Goal: Information Seeking & Learning: Learn about a topic

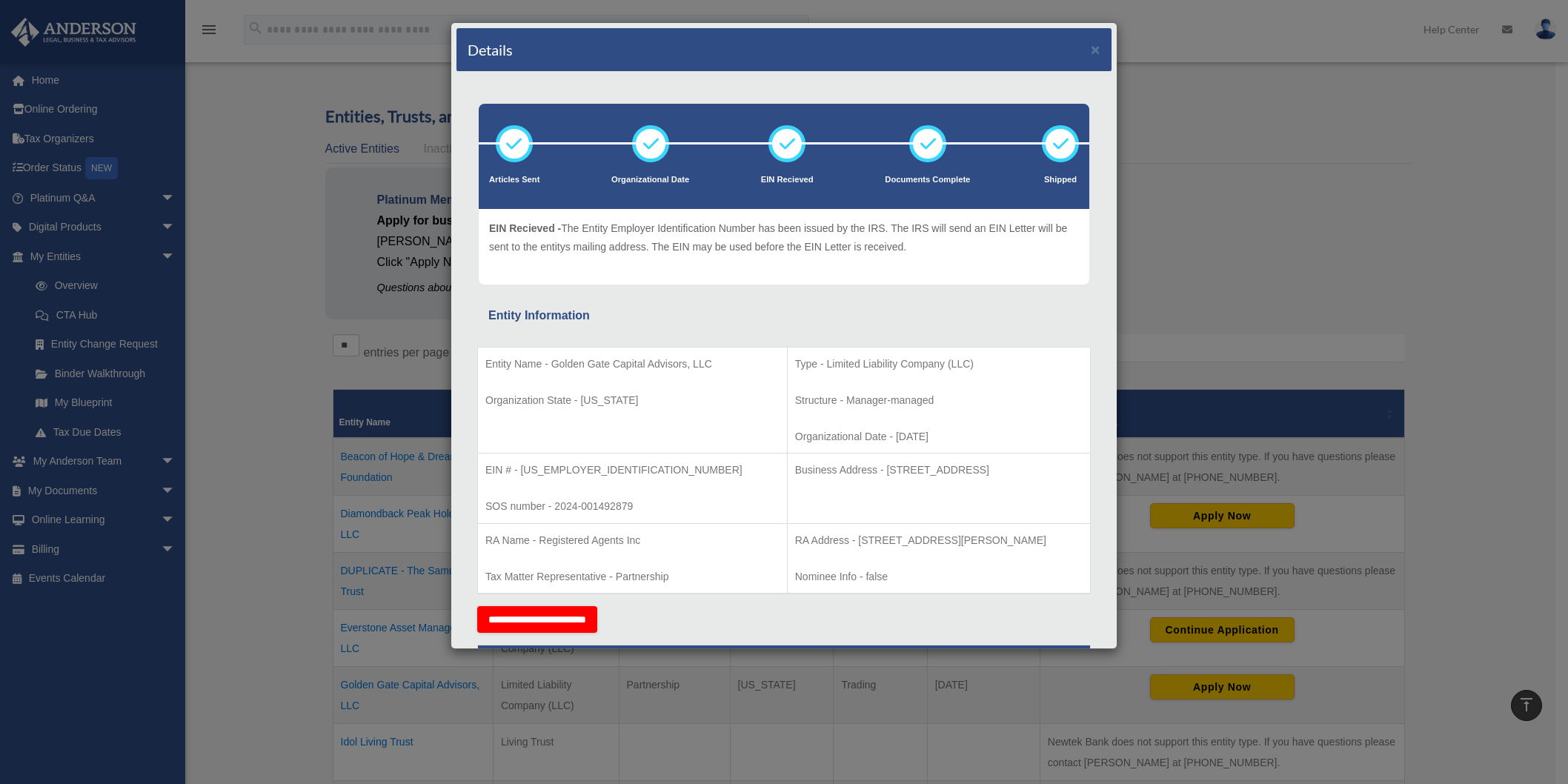
scroll to position [328, 0]
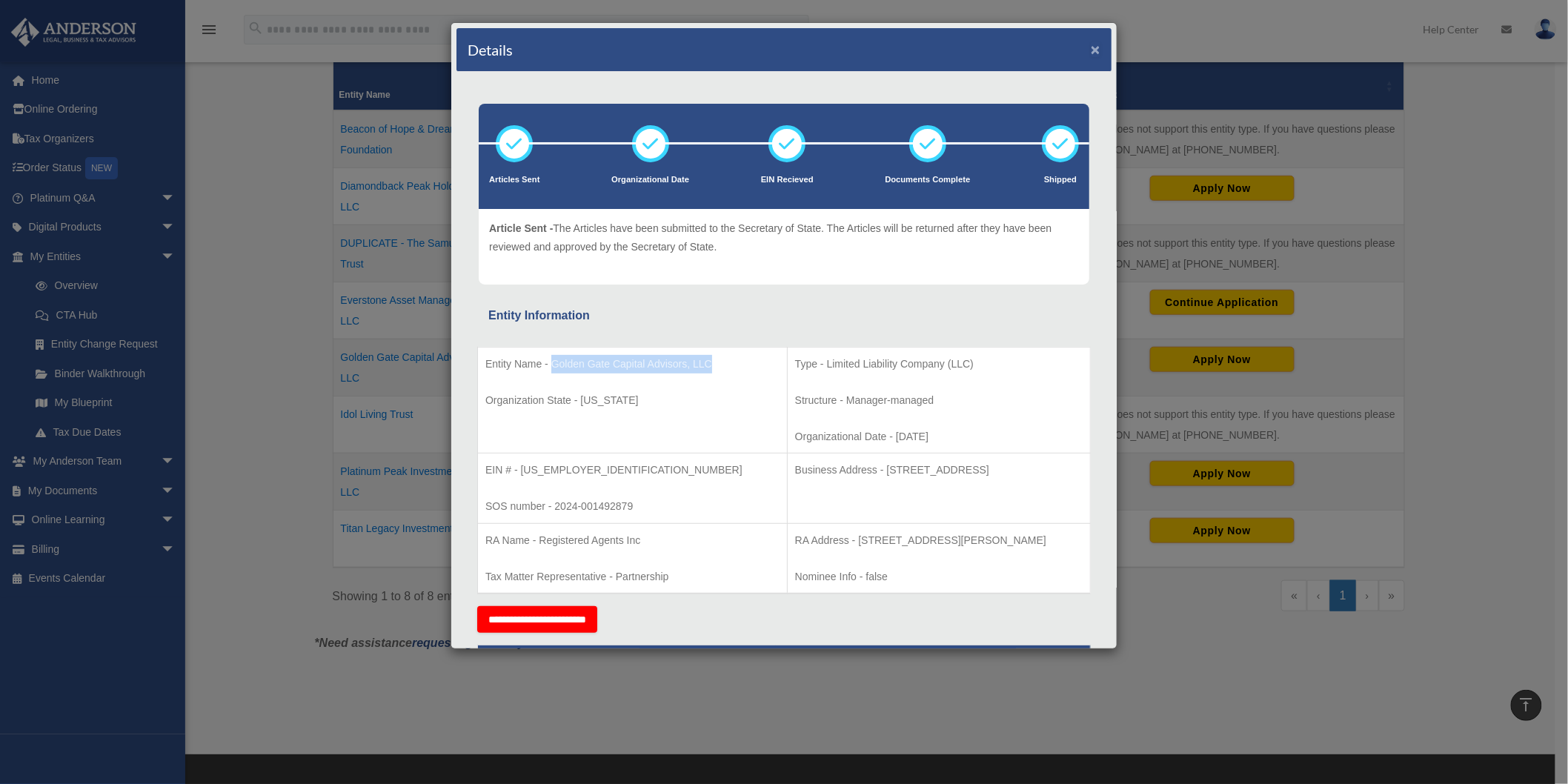
click at [1091, 49] on button "×" at bounding box center [1095, 49] width 10 height 16
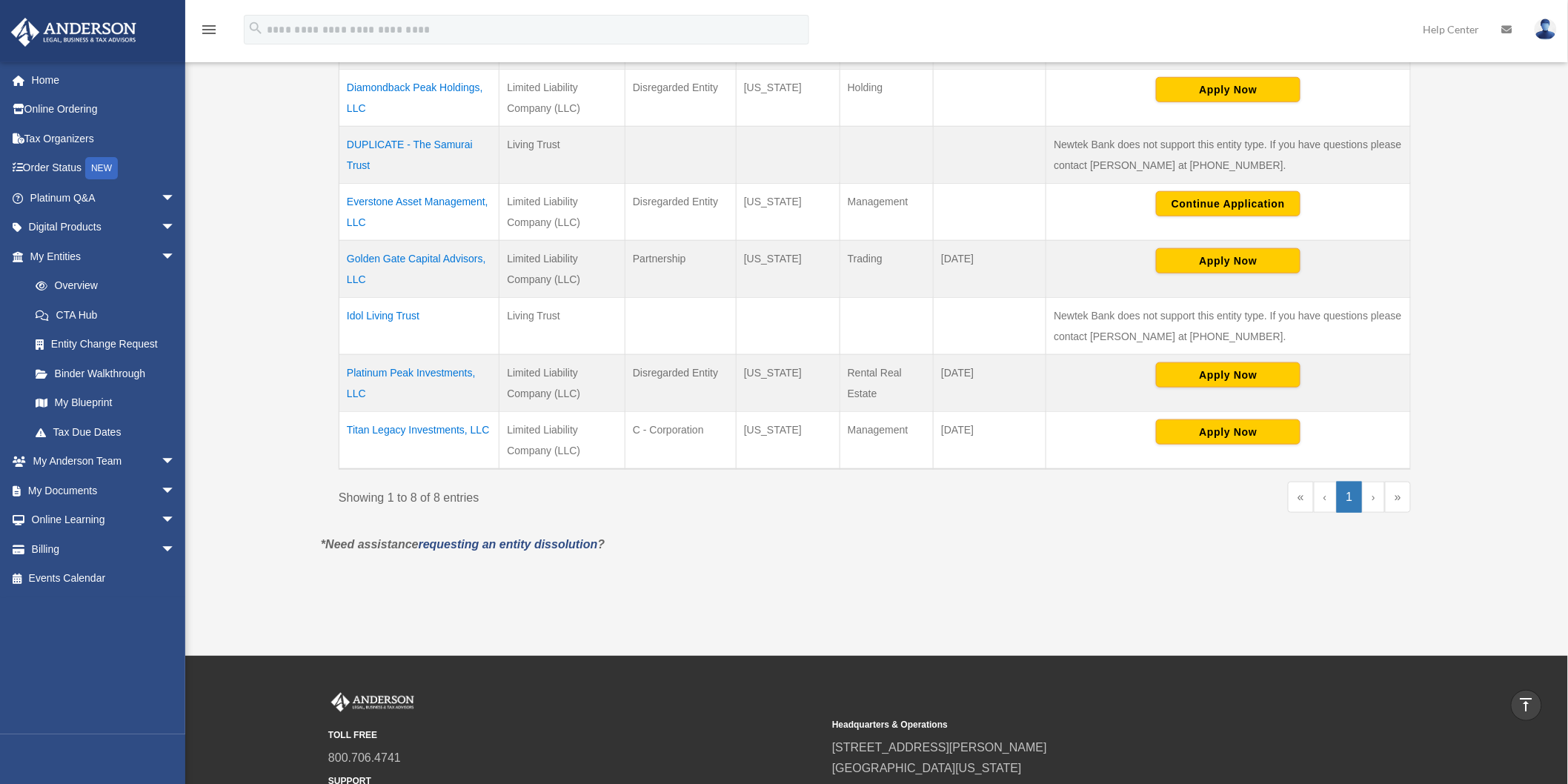
scroll to position [0, 0]
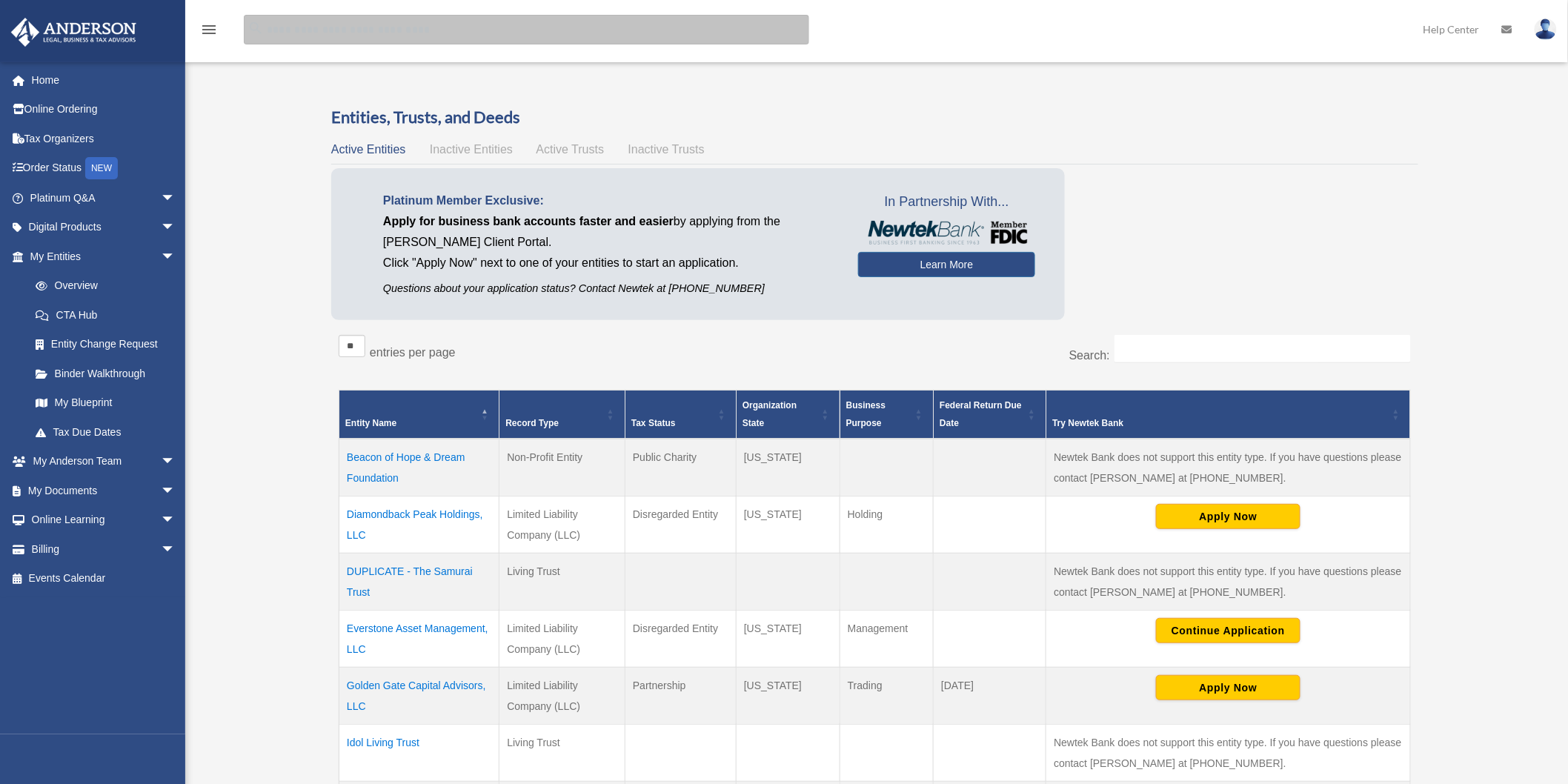
click at [352, 34] on input "search" at bounding box center [526, 30] width 565 height 30
type input "*"
type input "**********"
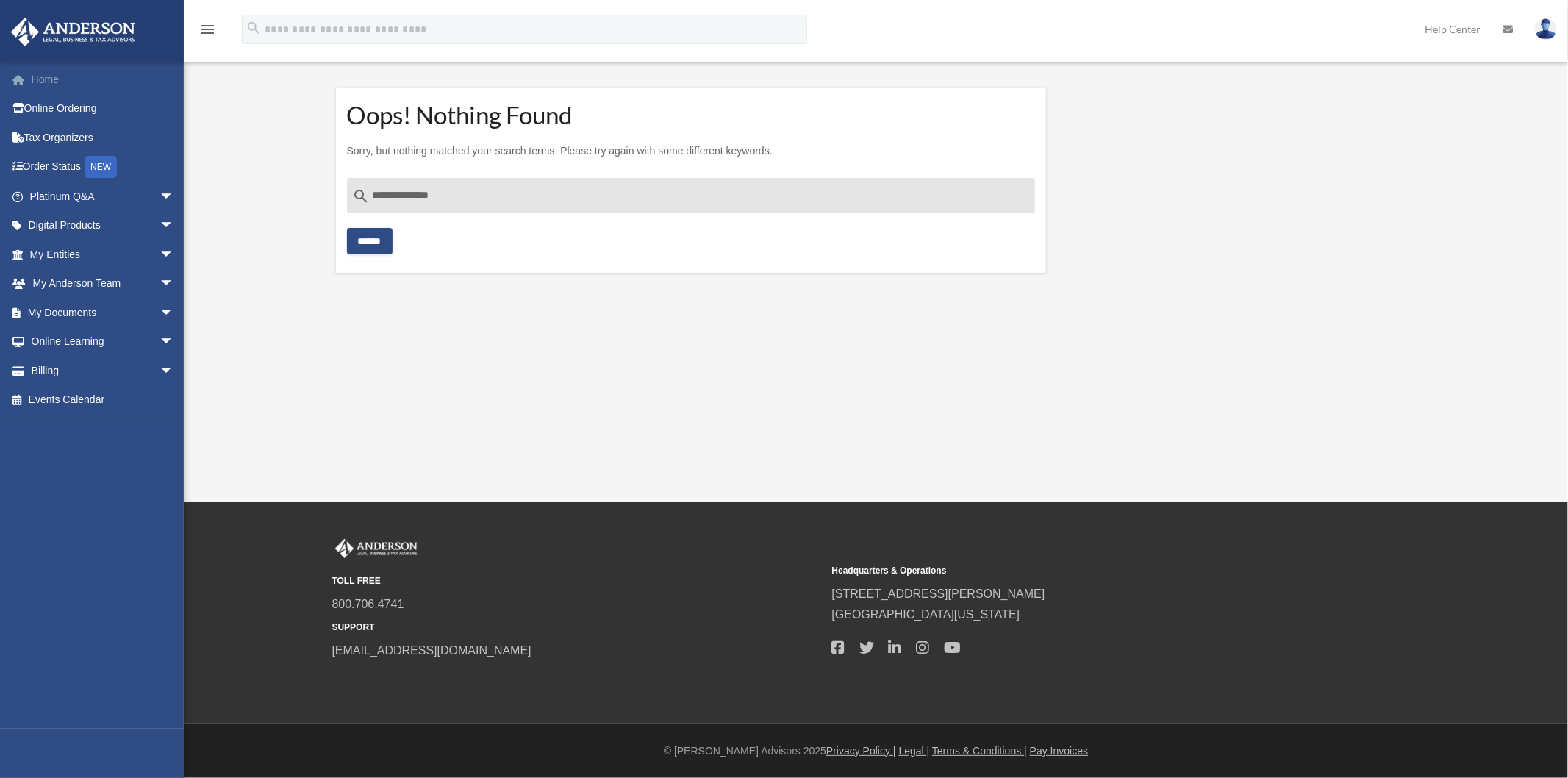
click at [39, 79] on link "Home" at bounding box center [103, 79] width 186 height 30
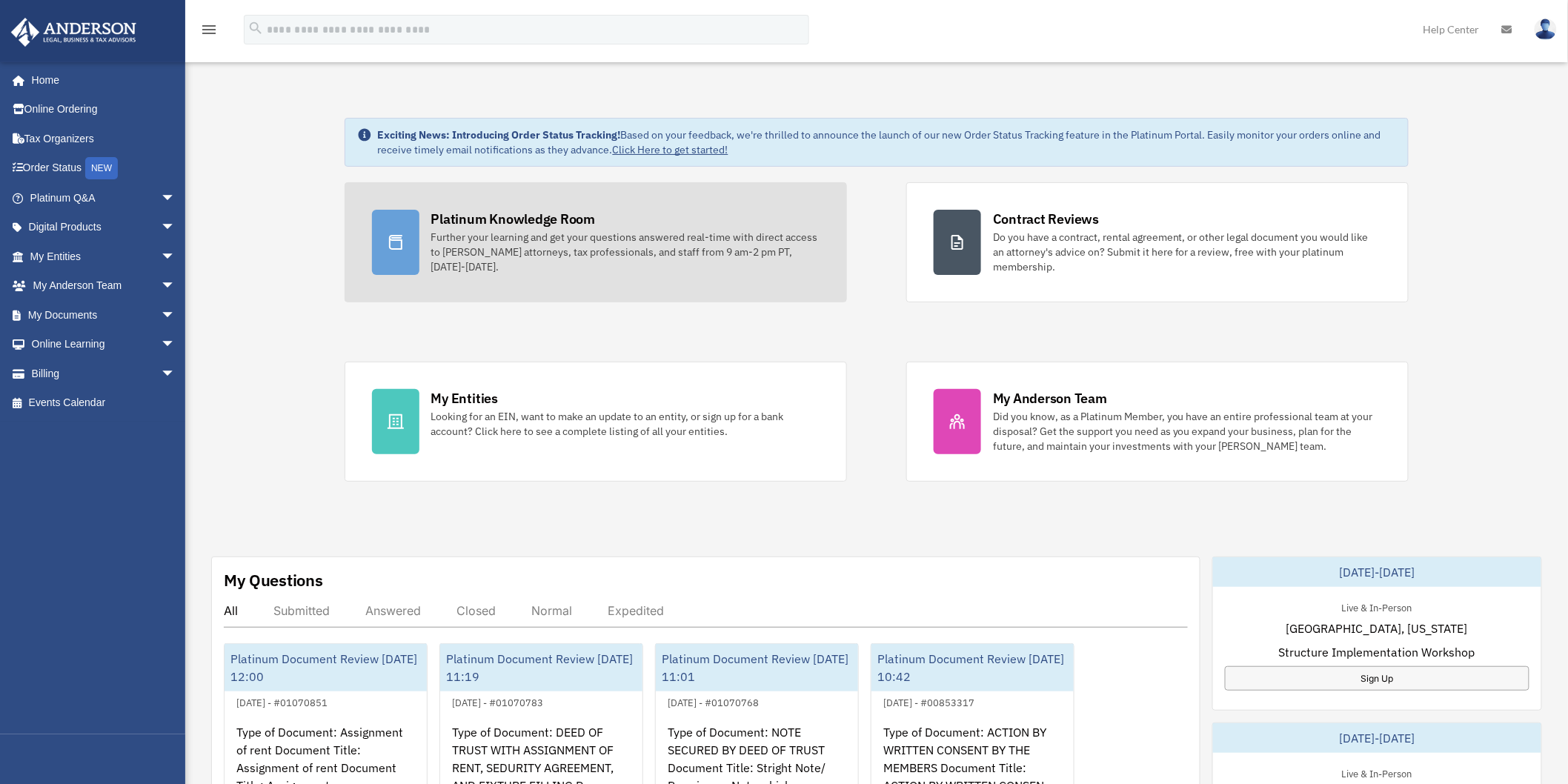
click at [495, 241] on div "Further your learning and get your questions answered real-time with direct acc…" at bounding box center [625, 251] width 388 height 44
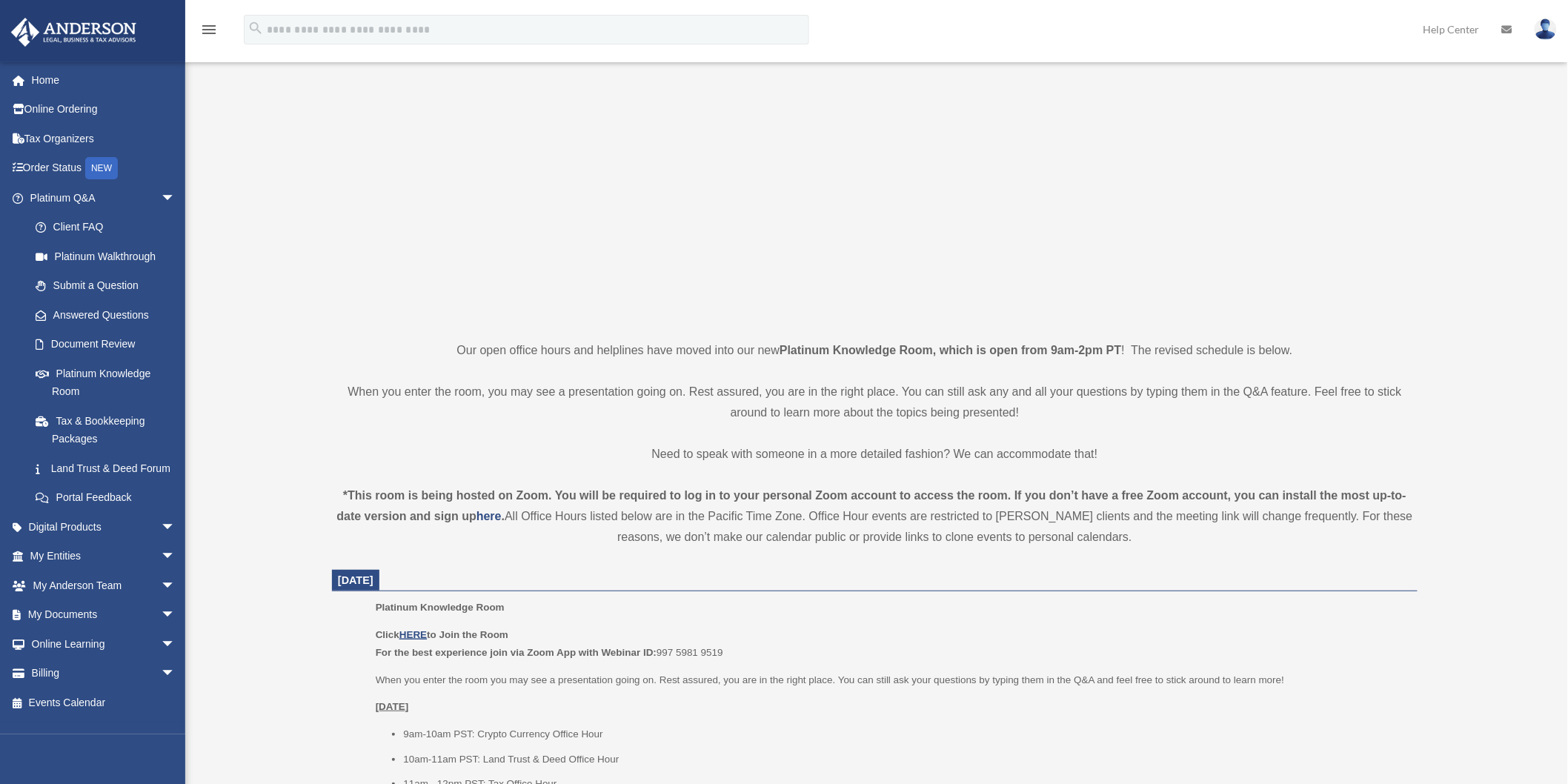
scroll to position [247, 0]
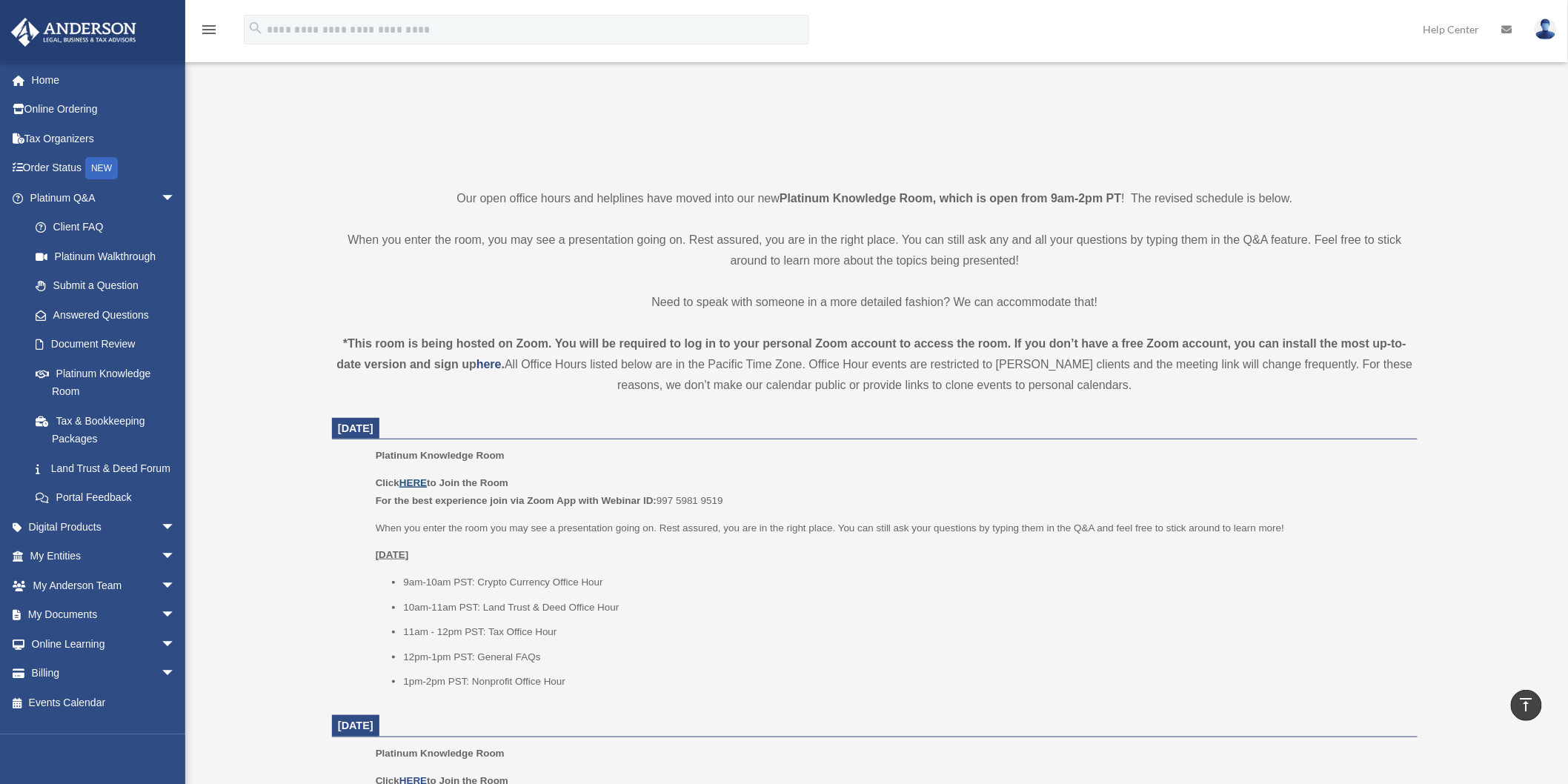
click at [418, 480] on u "HERE" at bounding box center [413, 483] width 28 height 11
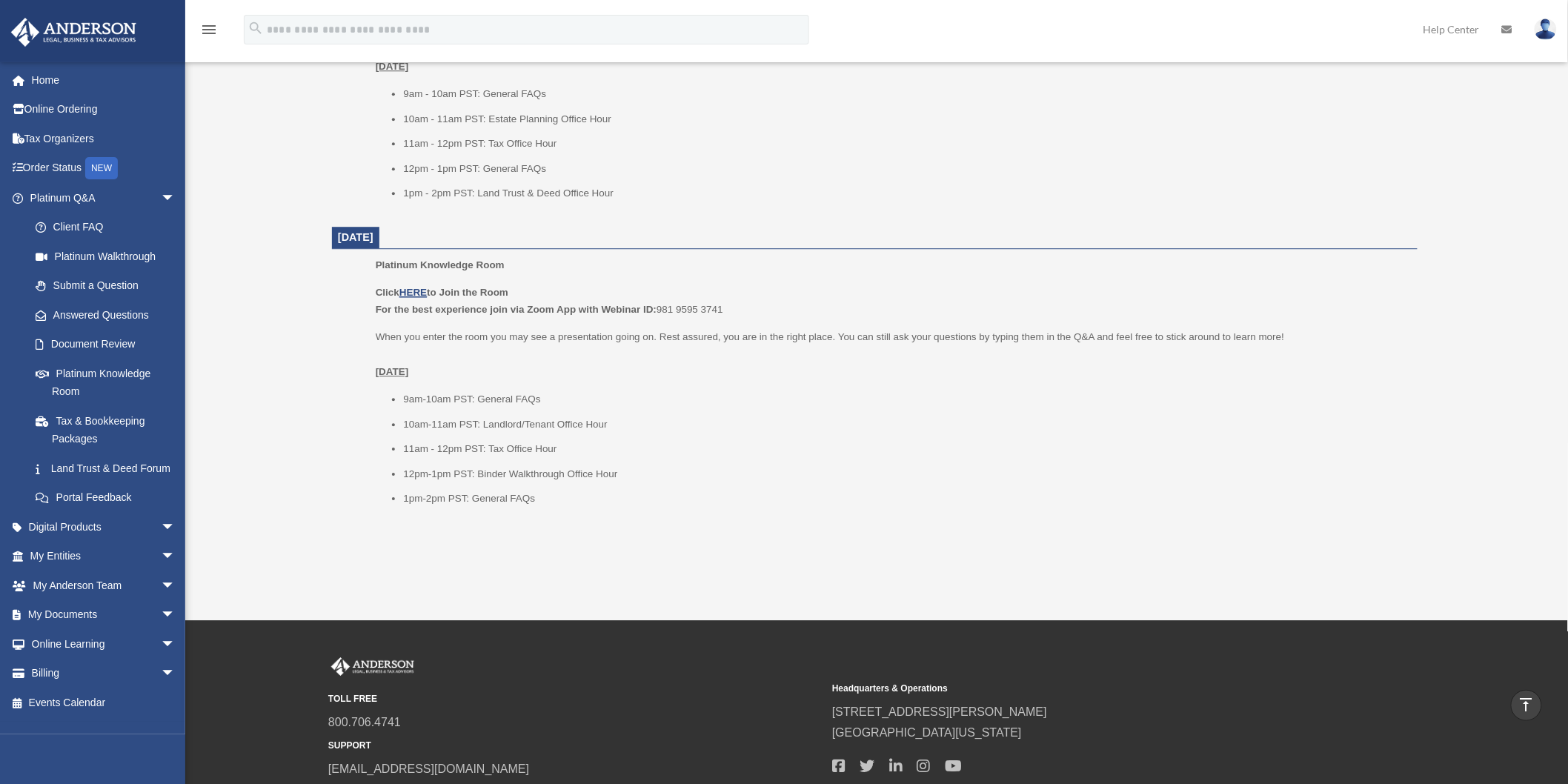
scroll to position [1659, 0]
